Goal: Task Accomplishment & Management: Complete application form

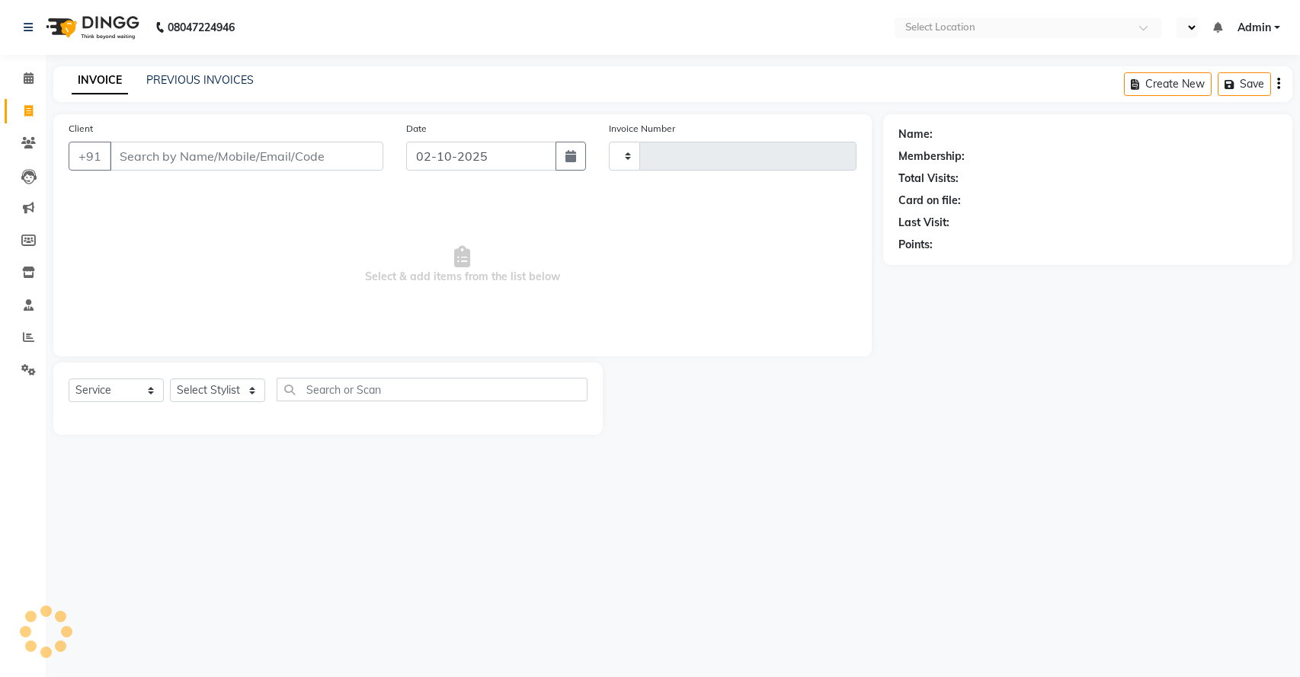
select select "service"
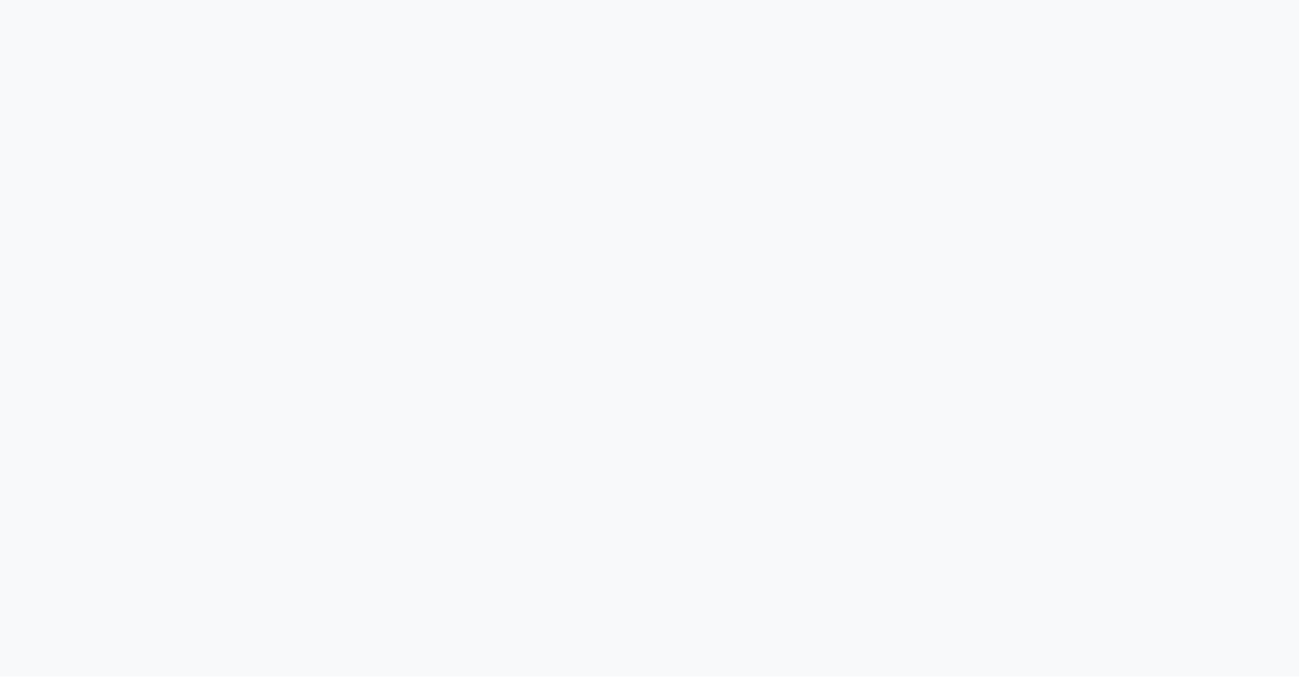
select select "service"
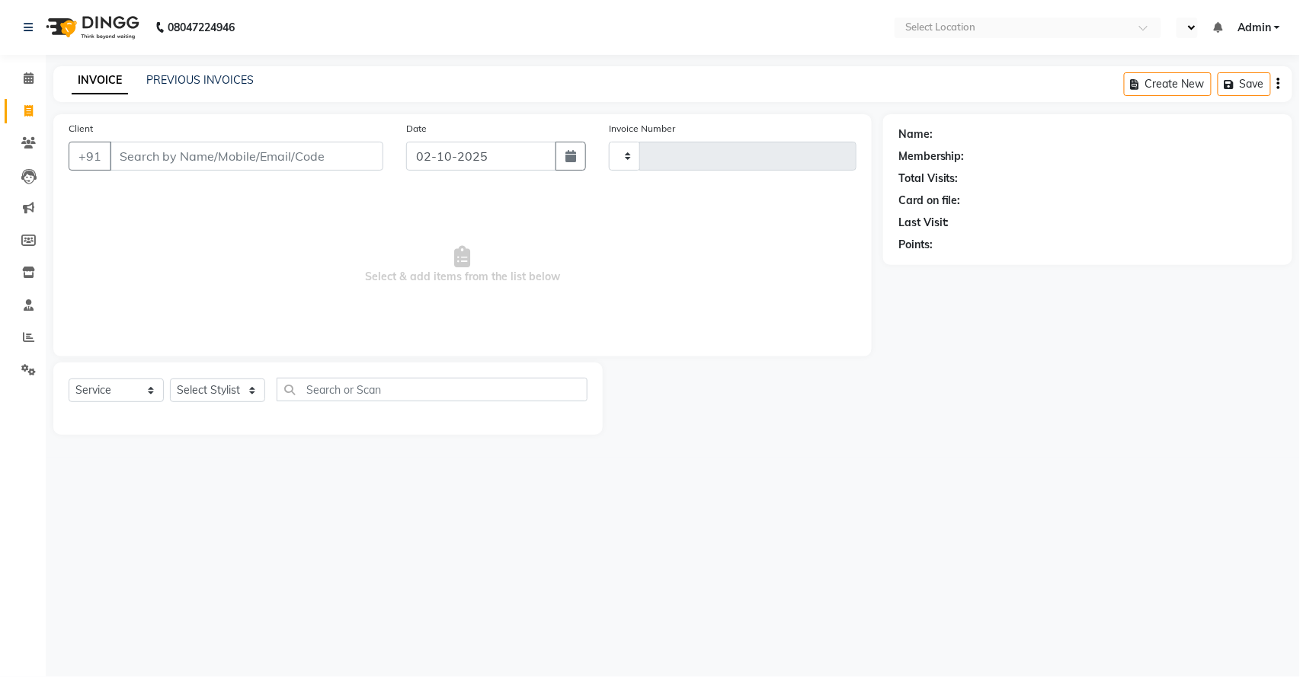
type input "3140"
select select "en"
select select "7524"
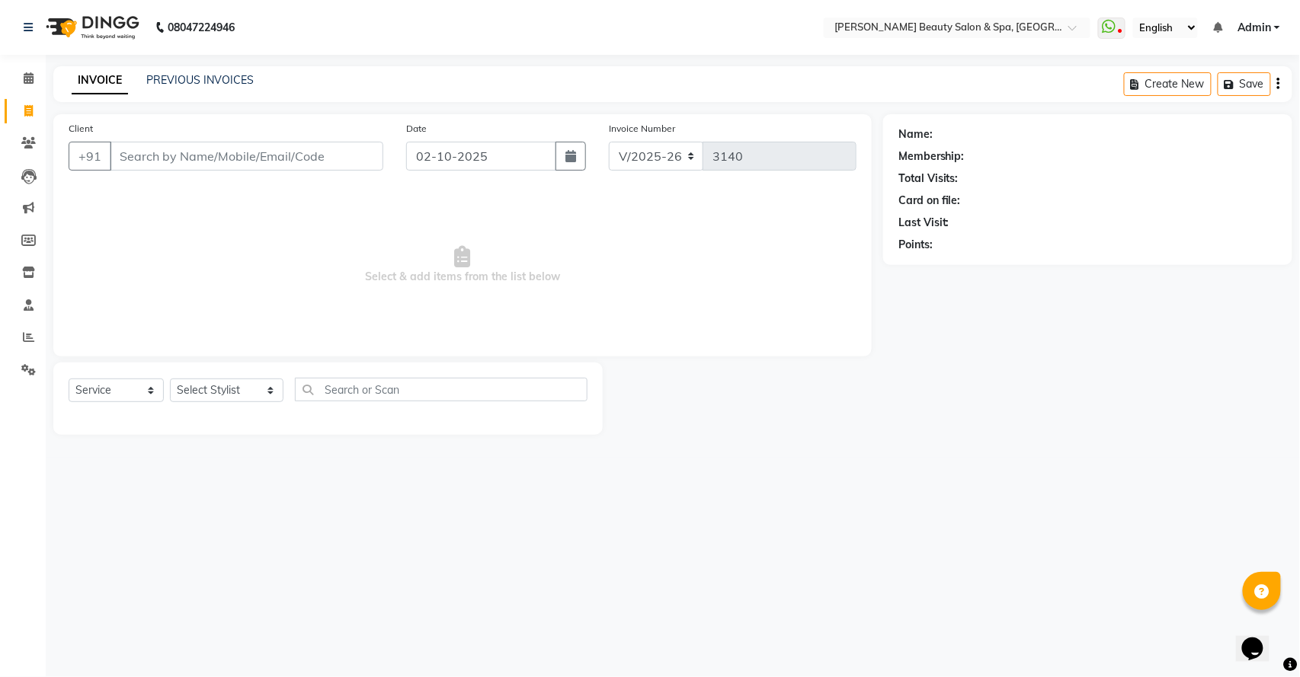
drag, startPoint x: 0, startPoint y: 0, endPoint x: 148, endPoint y: 162, distance: 219.5
click at [148, 162] on input "Client" at bounding box center [247, 156] width 274 height 29
click at [201, 76] on link "PREVIOUS INVOICES" at bounding box center [199, 80] width 107 height 14
